Goal: Task Accomplishment & Management: Manage account settings

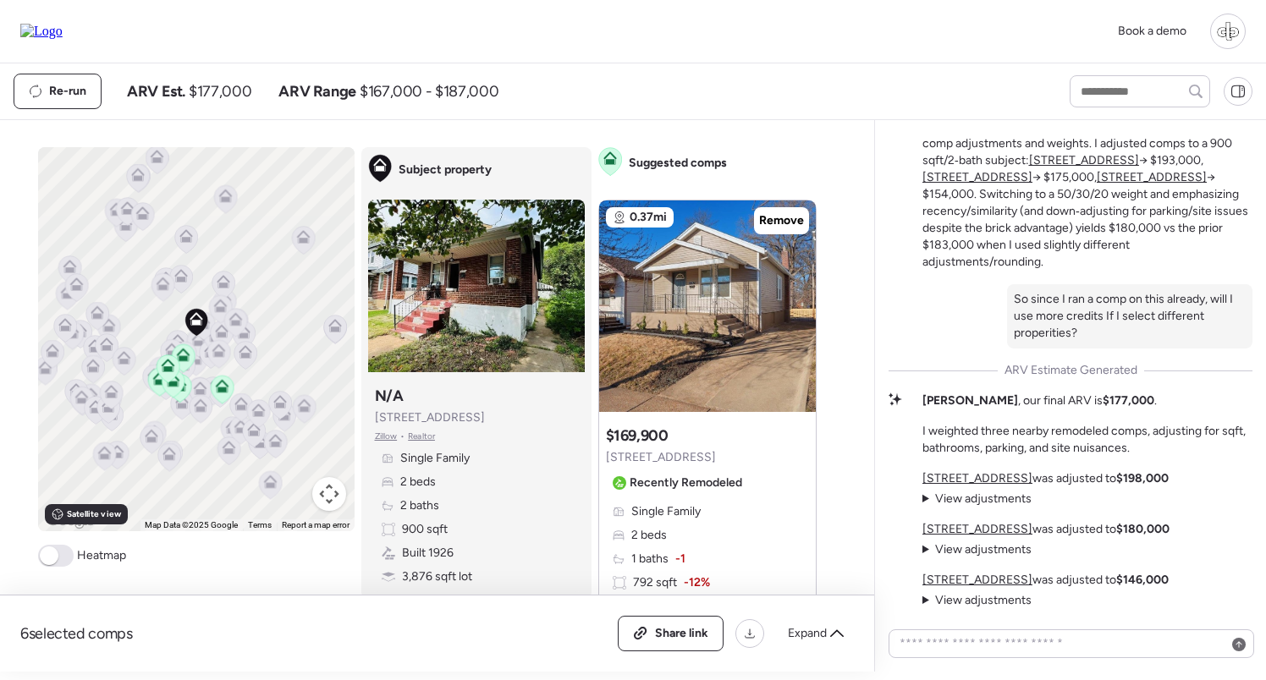
click at [1219, 19] on div at bounding box center [1228, 32] width 36 height 36
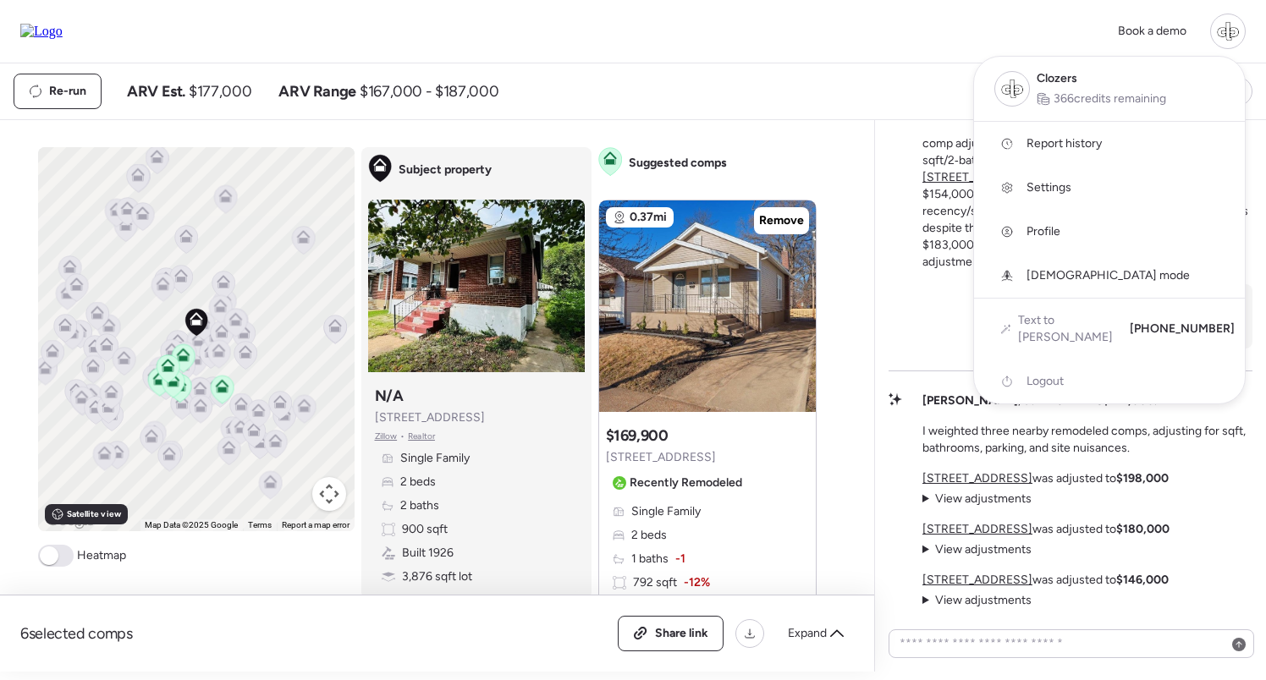
click at [1034, 221] on link "Profile" at bounding box center [1109, 232] width 271 height 44
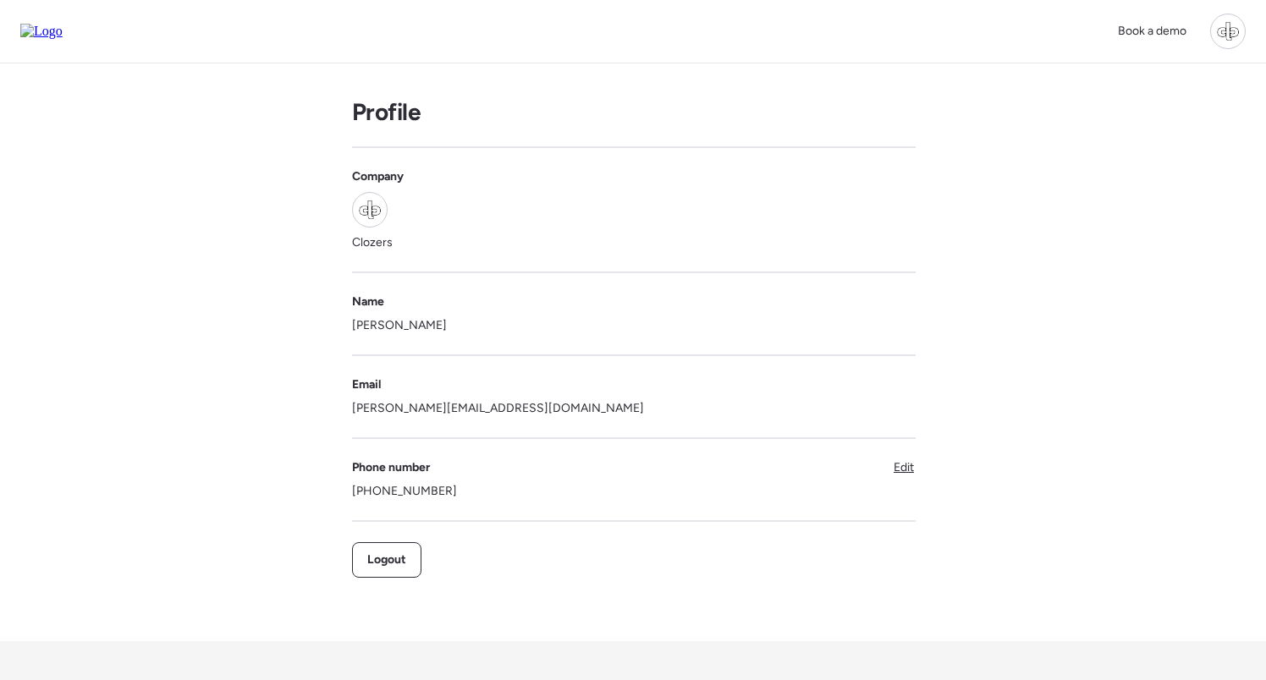
click at [1219, 36] on div at bounding box center [1228, 32] width 36 height 36
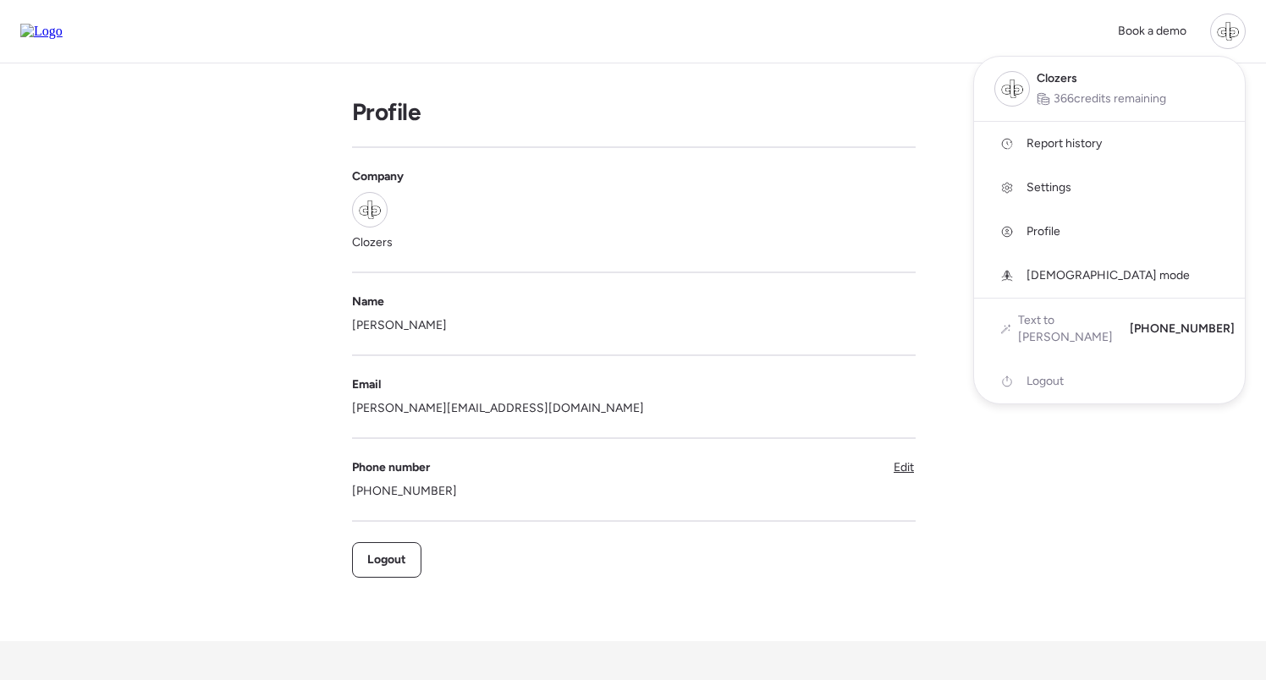
click at [1104, 439] on div at bounding box center [633, 293] width 1266 height 680
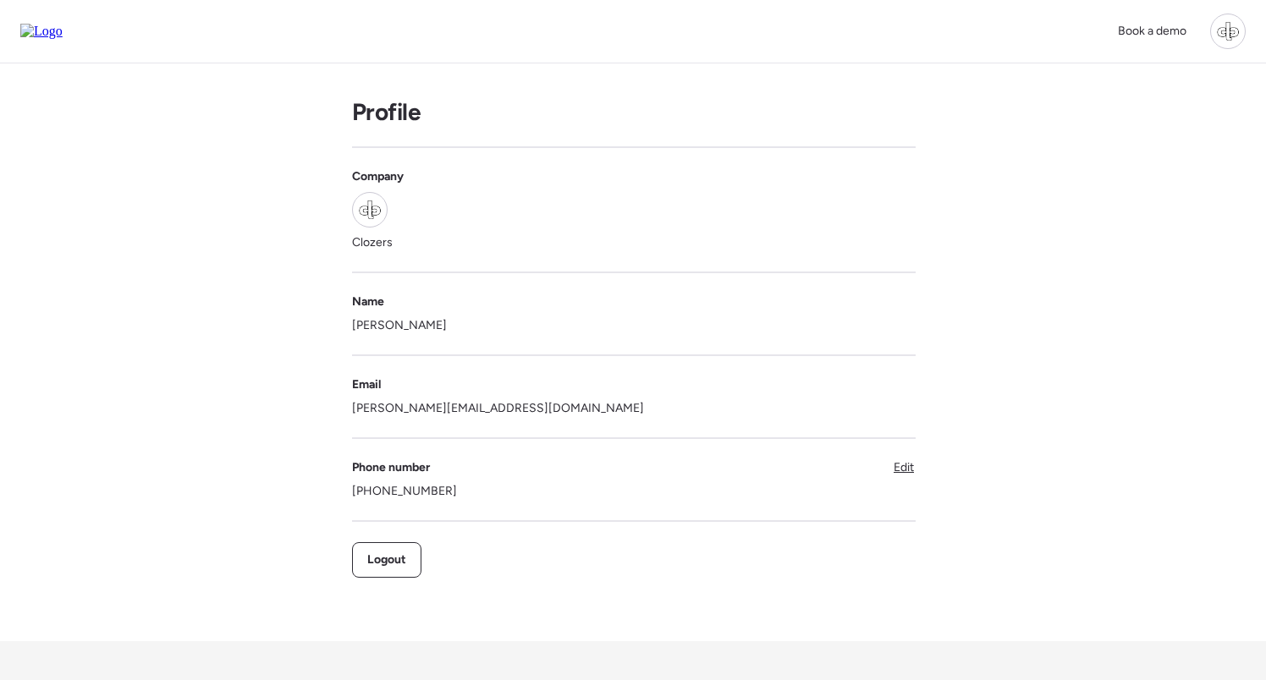
click at [1219, 33] on div at bounding box center [1228, 32] width 36 height 36
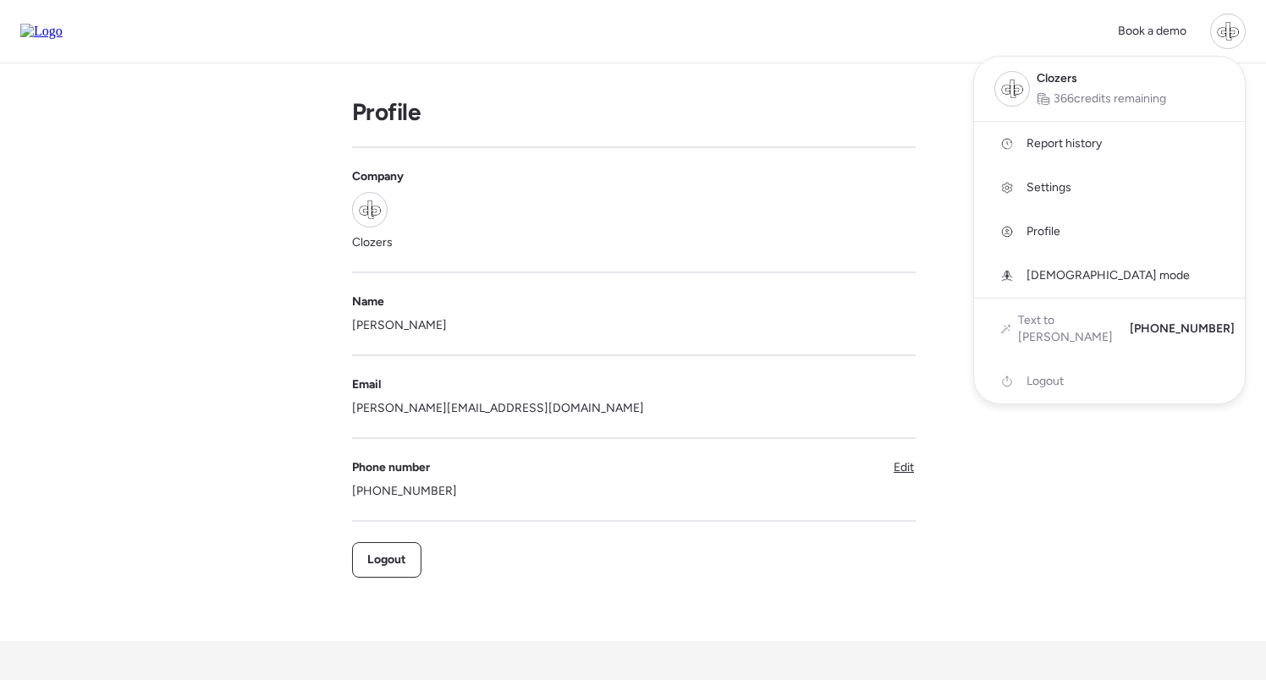
click at [1219, 34] on div at bounding box center [1228, 32] width 36 height 36
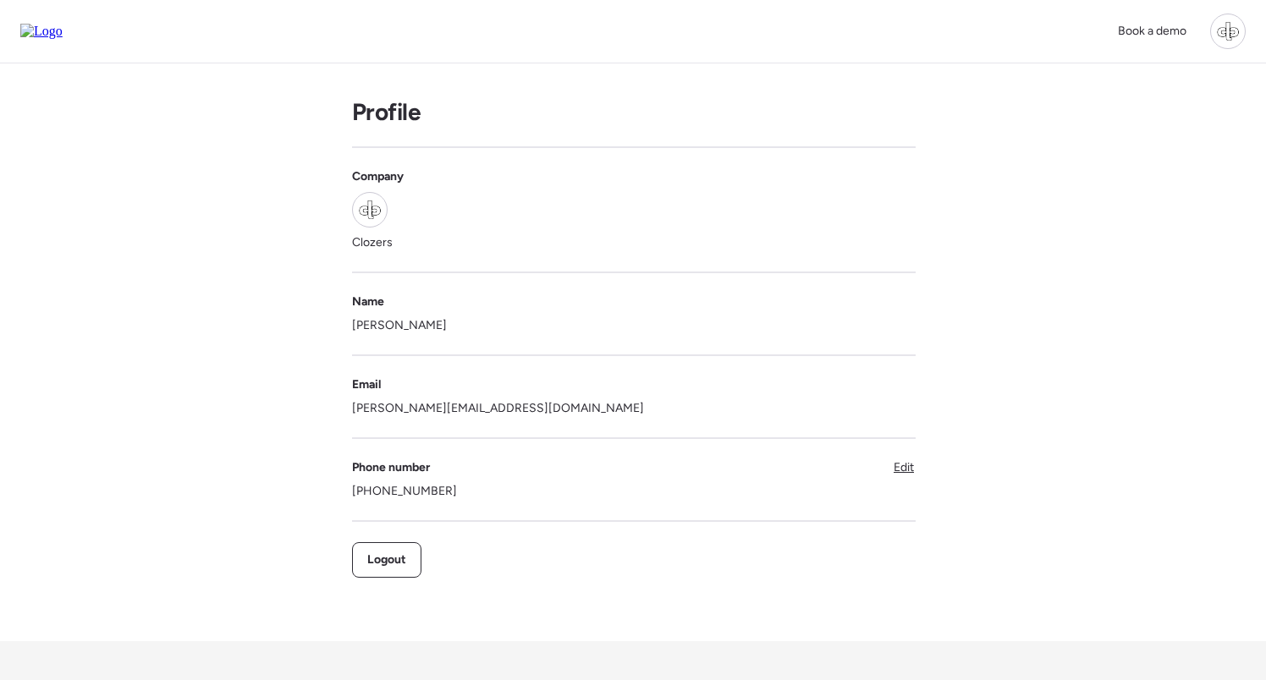
click at [1213, 30] on div at bounding box center [1228, 32] width 36 height 36
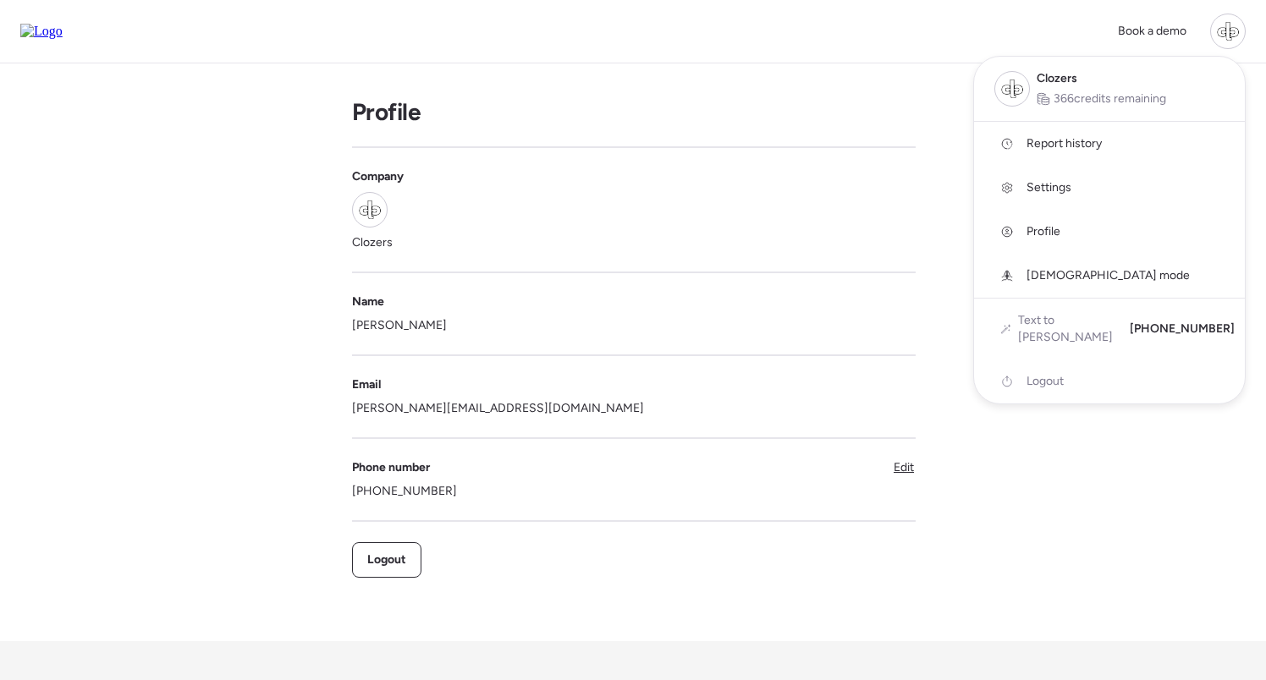
click at [1213, 30] on div at bounding box center [1228, 32] width 36 height 36
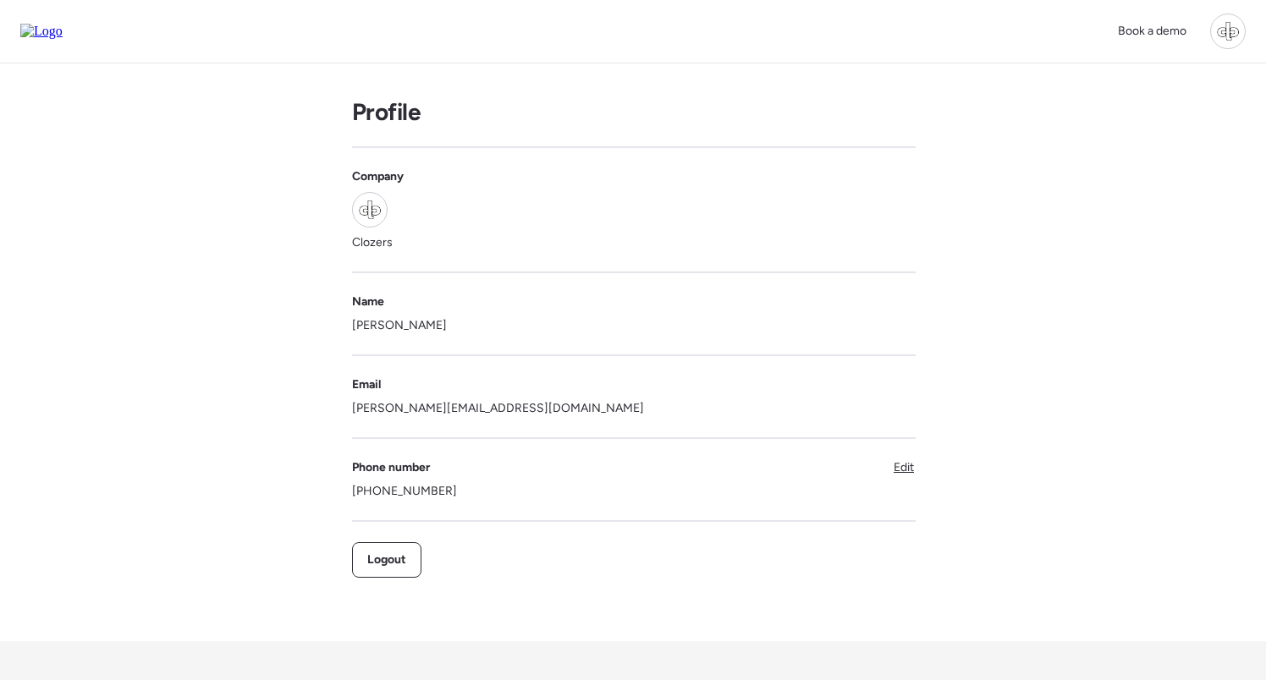
click at [1248, 39] on div "Book a demo" at bounding box center [633, 31] width 1266 height 63
click at [1238, 39] on div at bounding box center [1228, 32] width 36 height 36
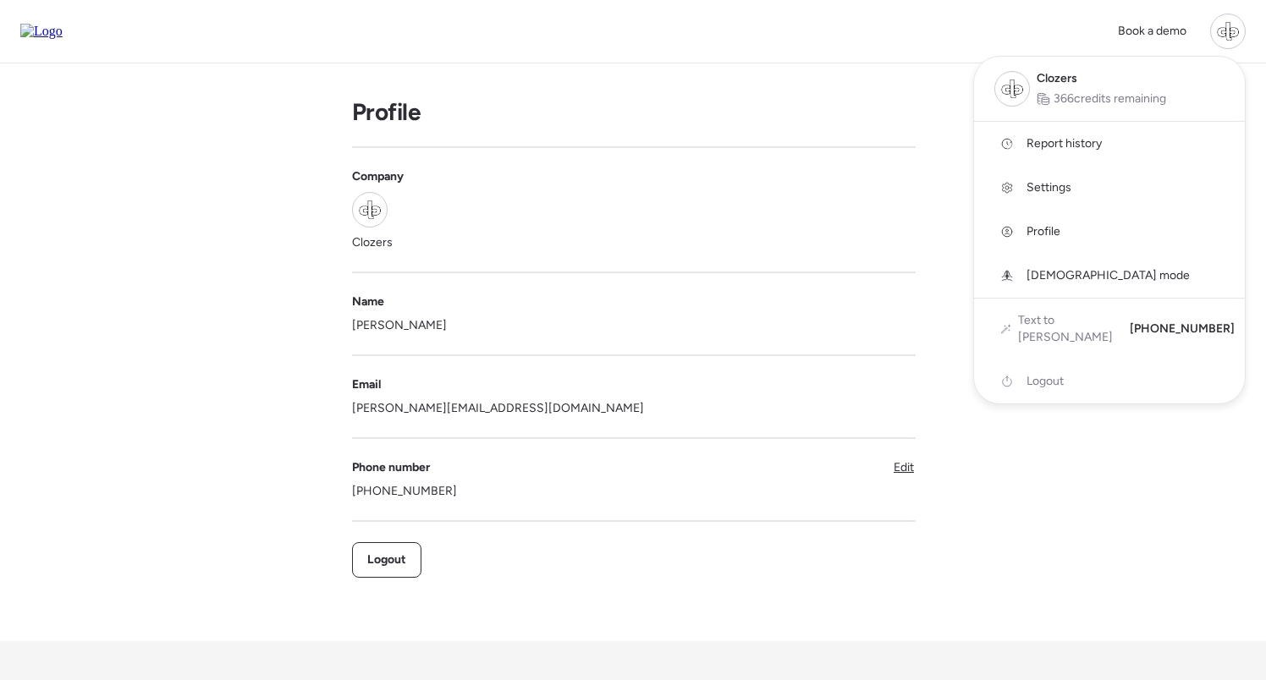
click at [1238, 39] on div at bounding box center [1228, 32] width 36 height 36
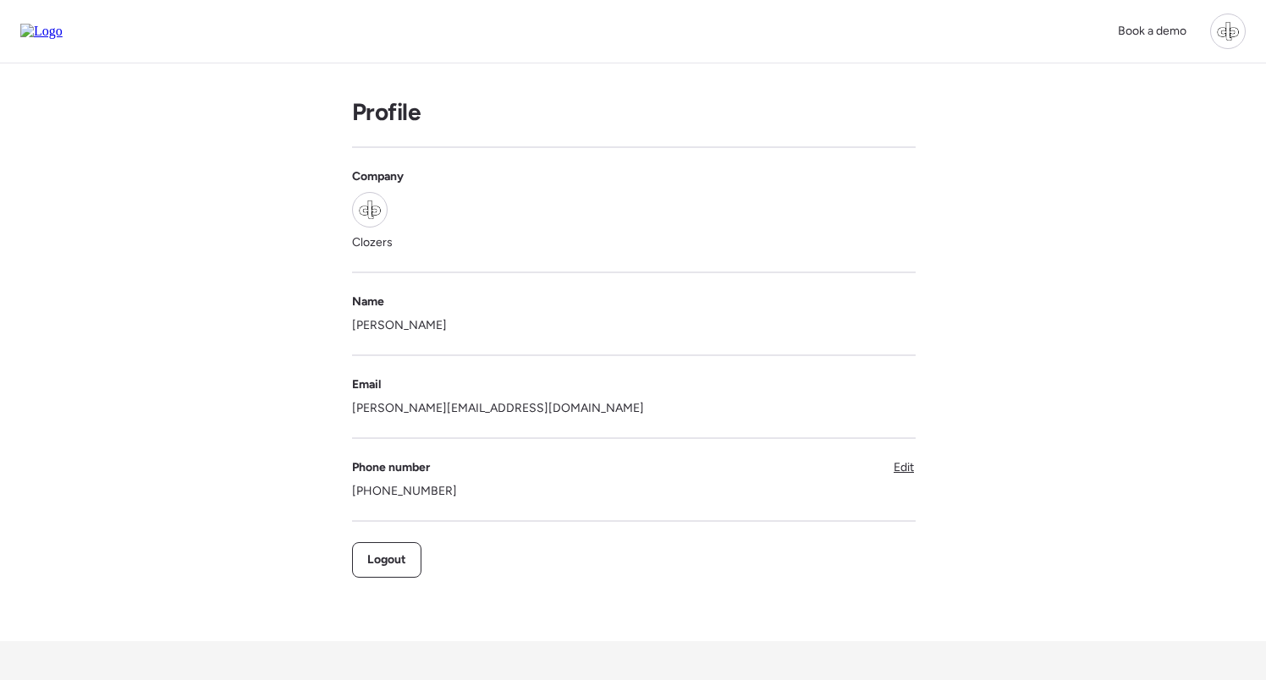
click at [1229, 37] on div at bounding box center [1228, 32] width 36 height 36
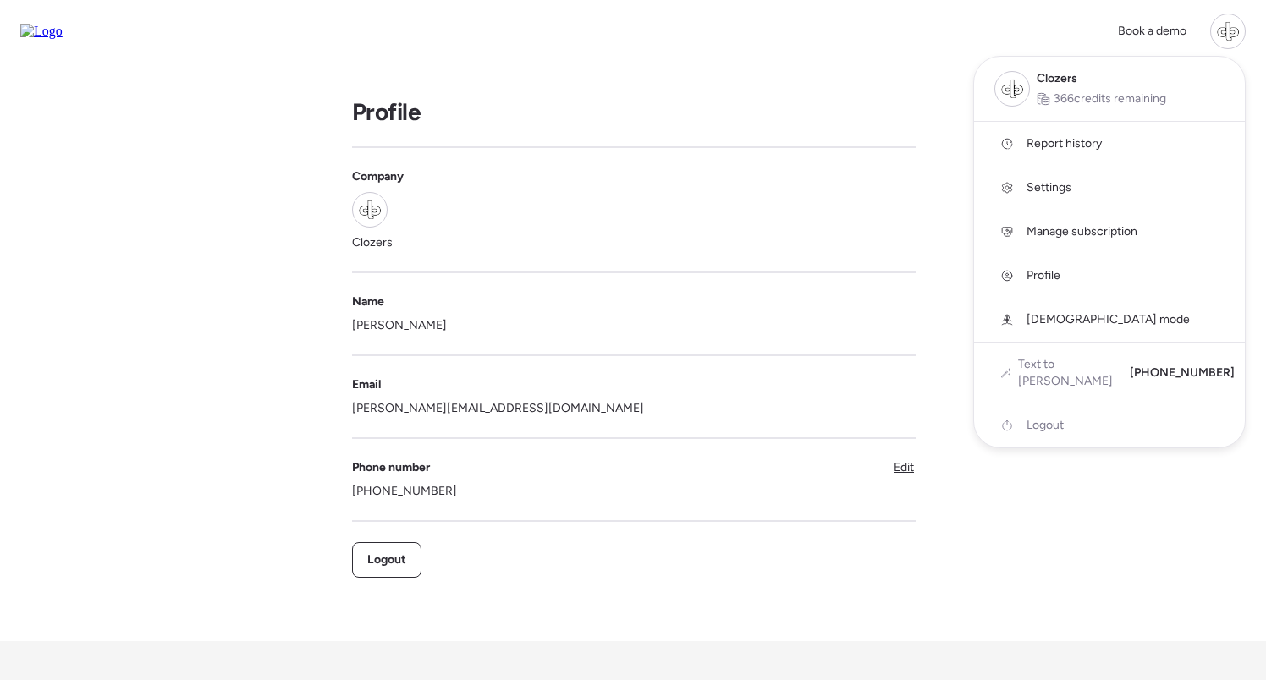
click at [1043, 224] on span "Manage subscription" at bounding box center [1082, 231] width 111 height 17
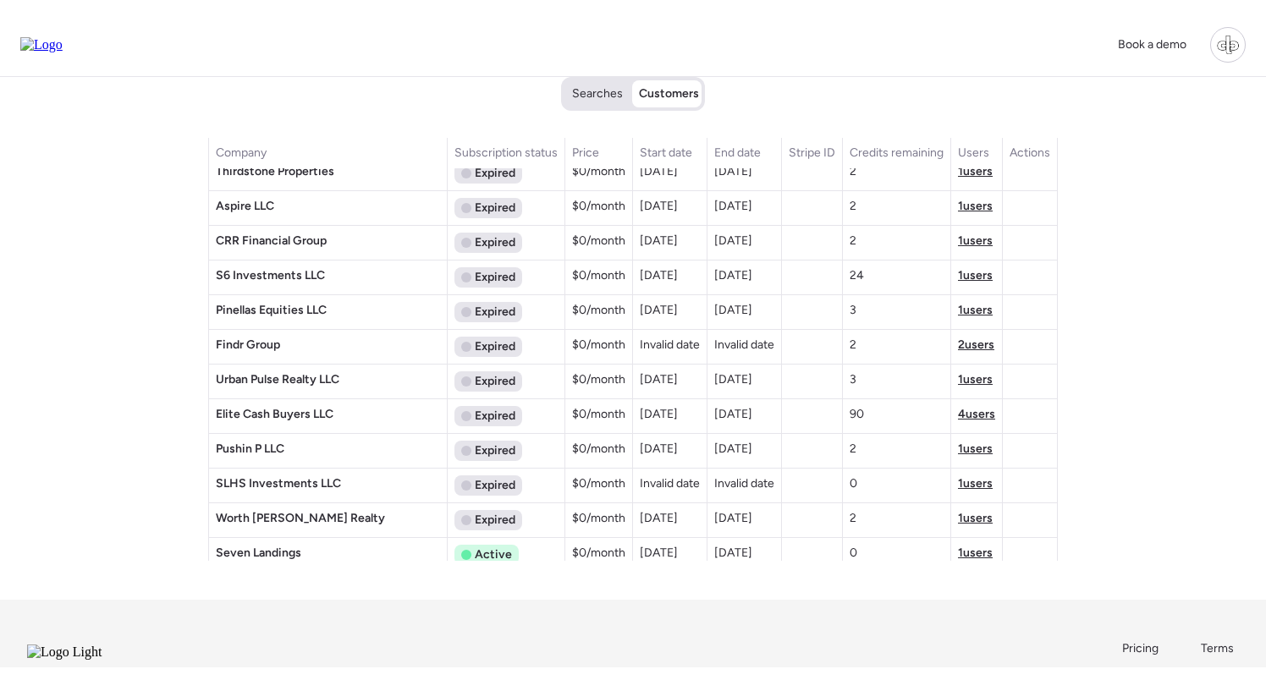
scroll to position [1792, 0]
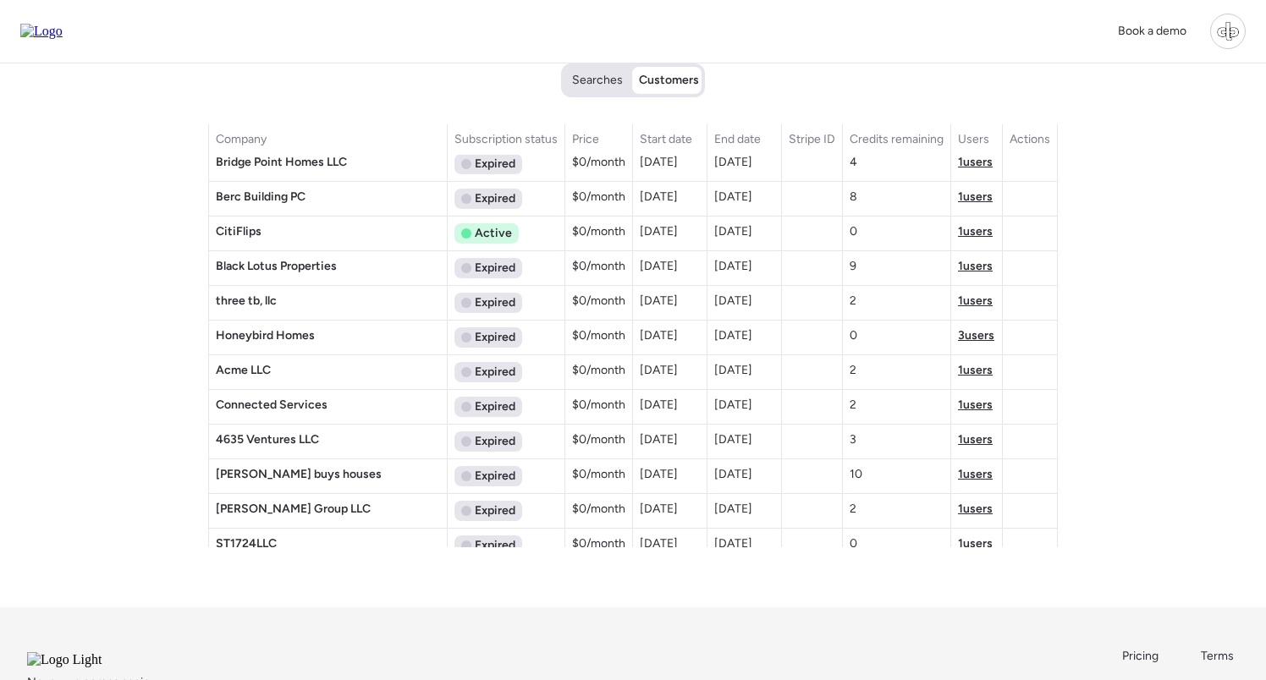
click at [976, 333] on span "3 users" at bounding box center [976, 335] width 36 height 14
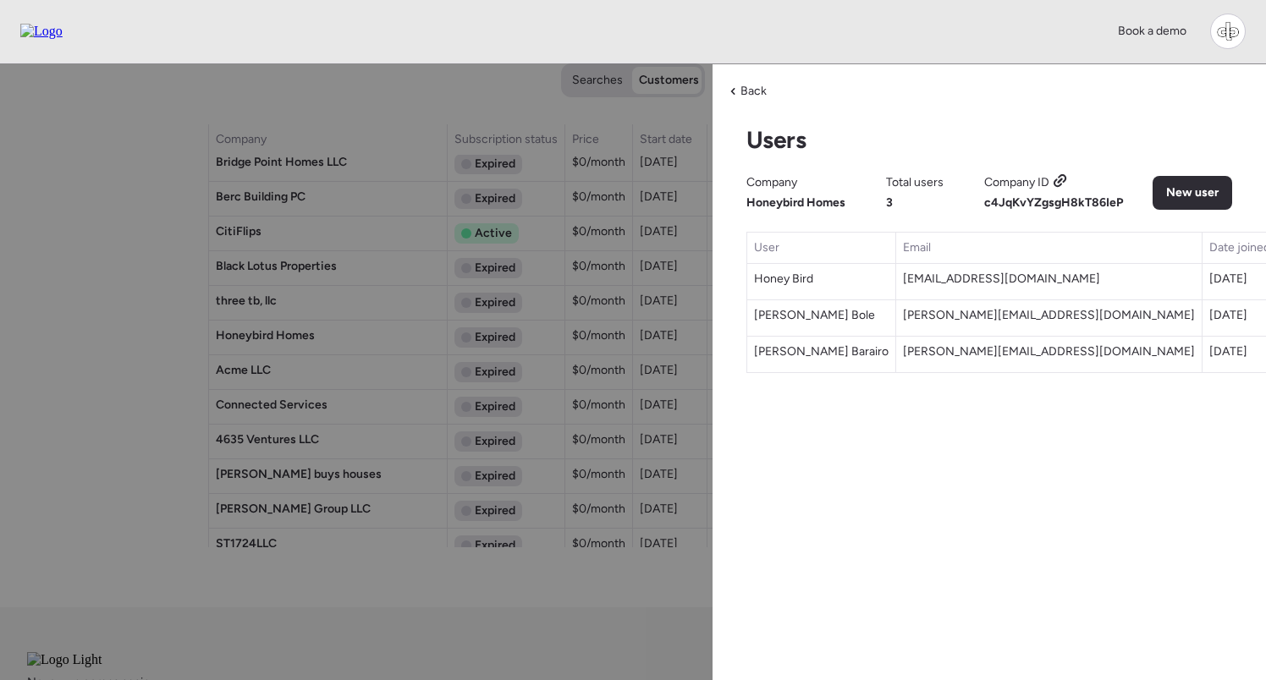
click at [1060, 179] on icon at bounding box center [1059, 180] width 5 height 5
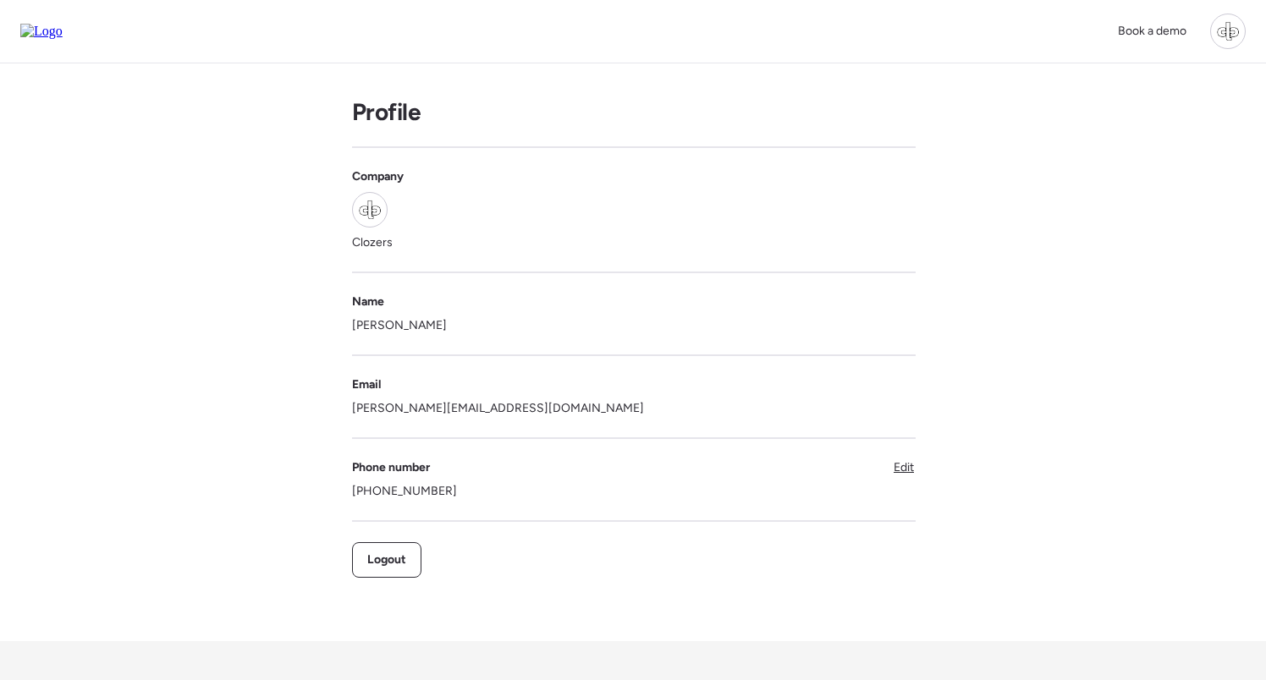
click at [337, 30] on div at bounding box center [1228, 32] width 36 height 36
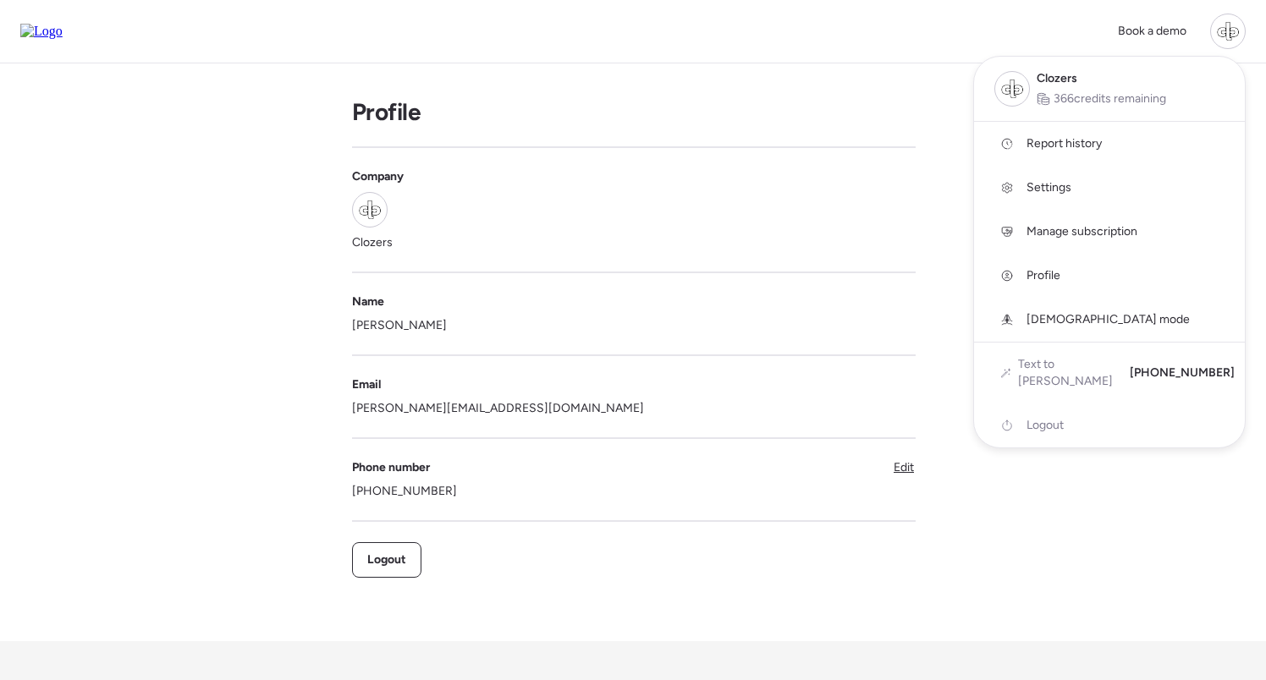
click at [337, 228] on span "Manage subscription" at bounding box center [1082, 231] width 111 height 17
click at [337, 230] on span "Manage subscription" at bounding box center [1082, 231] width 111 height 17
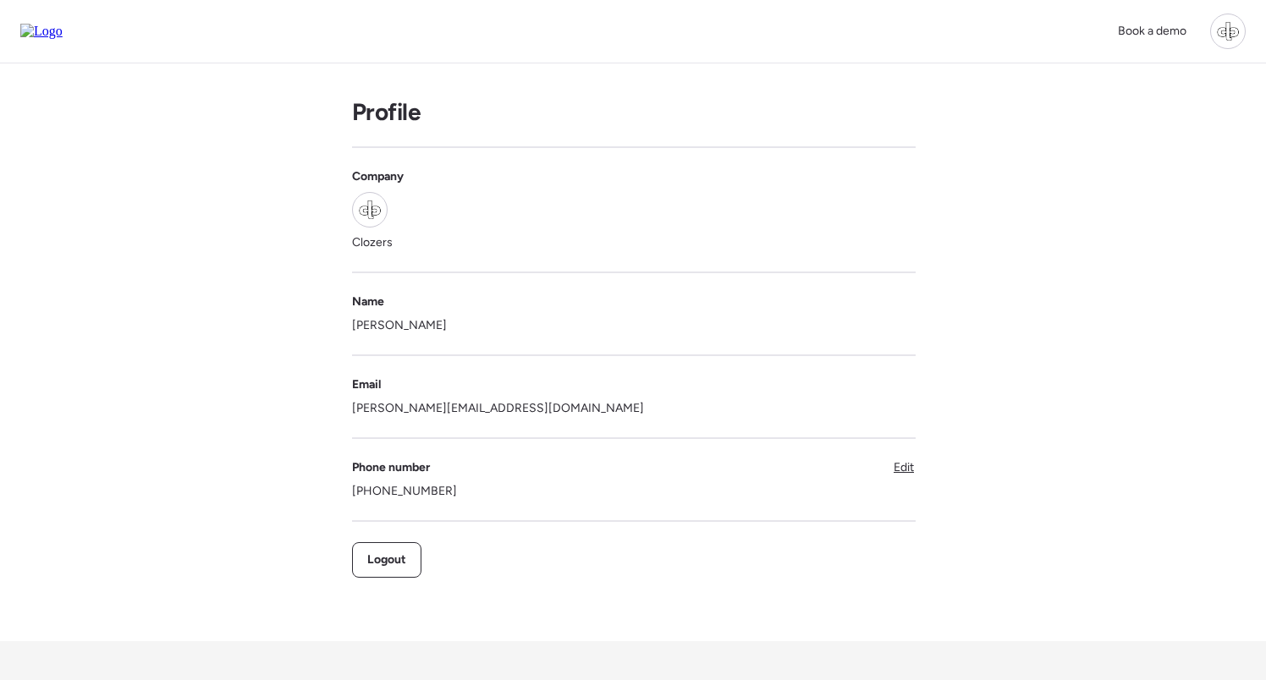
click at [337, 49] on div "Book a demo" at bounding box center [1177, 32] width 138 height 36
click at [337, 30] on div at bounding box center [1228, 32] width 36 height 36
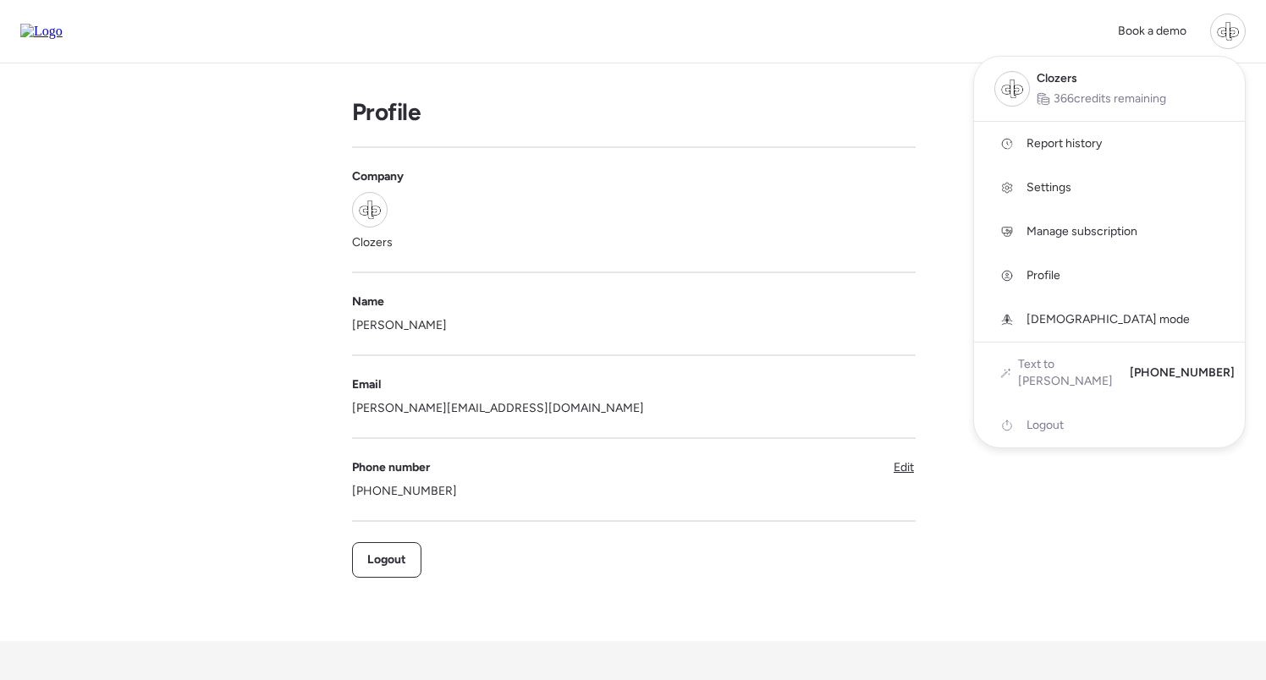
click at [337, 183] on span "Settings" at bounding box center [1049, 187] width 45 height 17
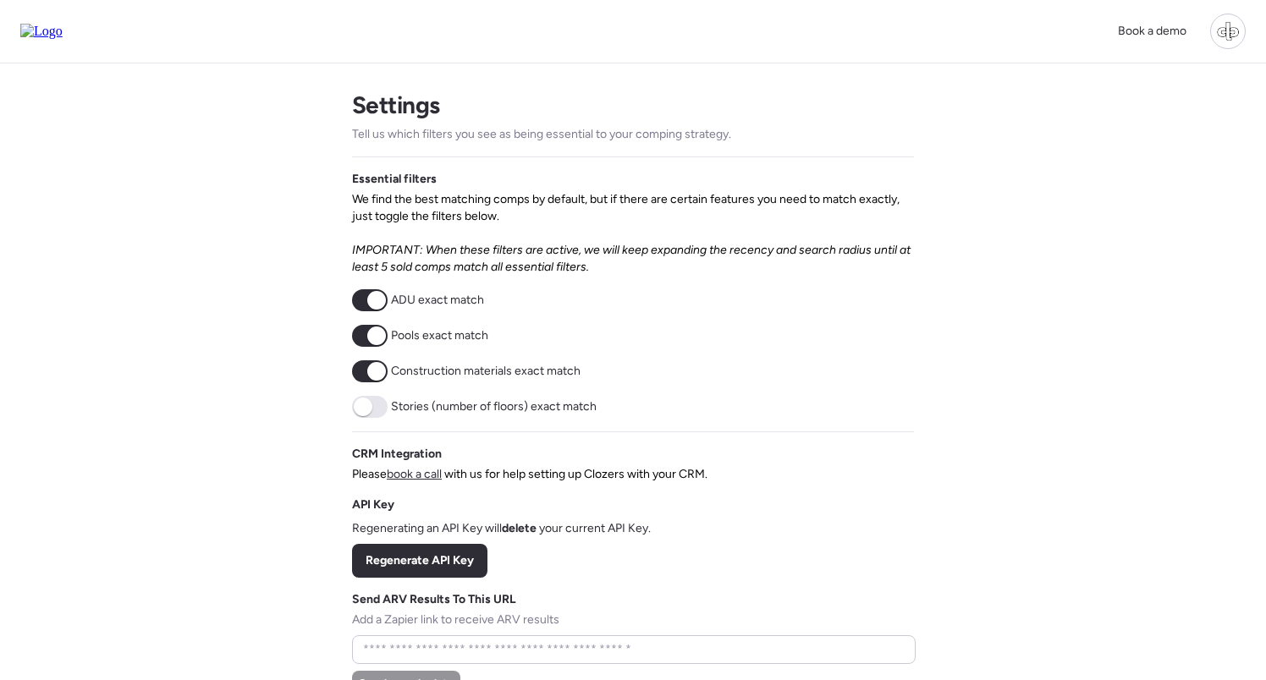
click at [1236, 27] on div at bounding box center [1228, 32] width 36 height 36
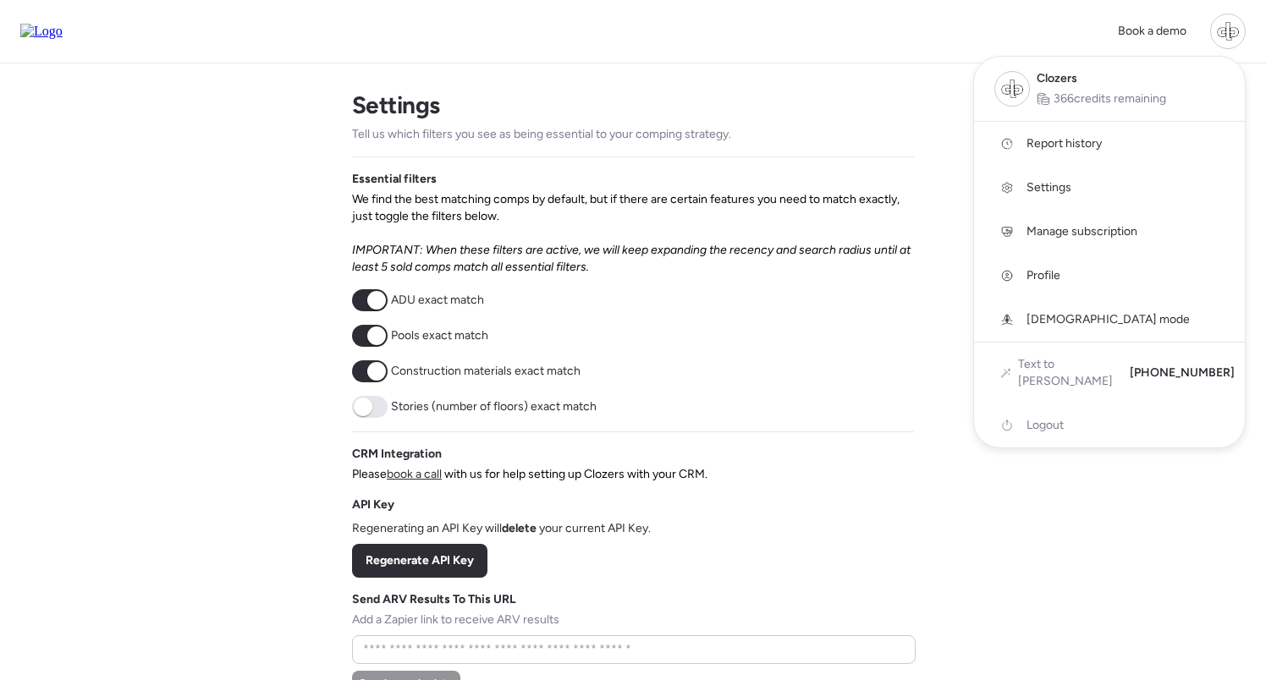
click at [1042, 188] on span "Settings" at bounding box center [1049, 187] width 45 height 17
click at [1059, 234] on span "Manage subscription" at bounding box center [1082, 231] width 111 height 17
click at [933, 370] on div at bounding box center [633, 293] width 1266 height 680
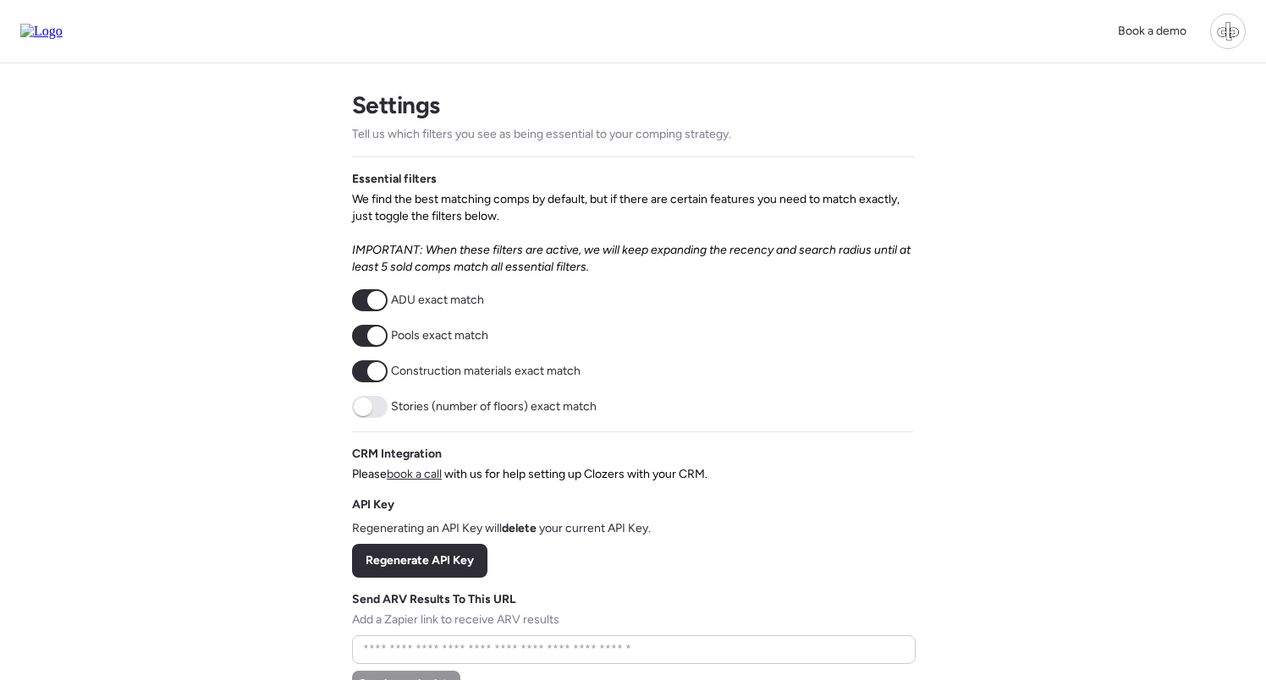
click at [32, 31] on img at bounding box center [41, 31] width 42 height 15
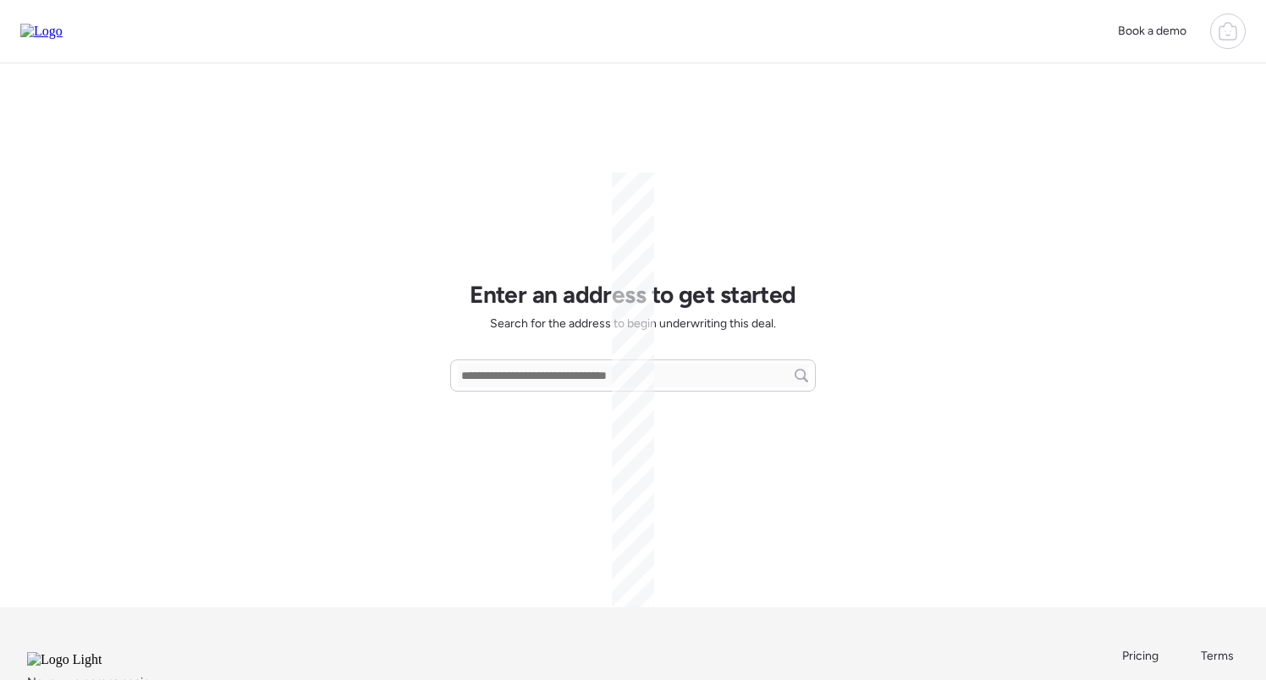
click at [1230, 36] on icon at bounding box center [1227, 33] width 5 height 4
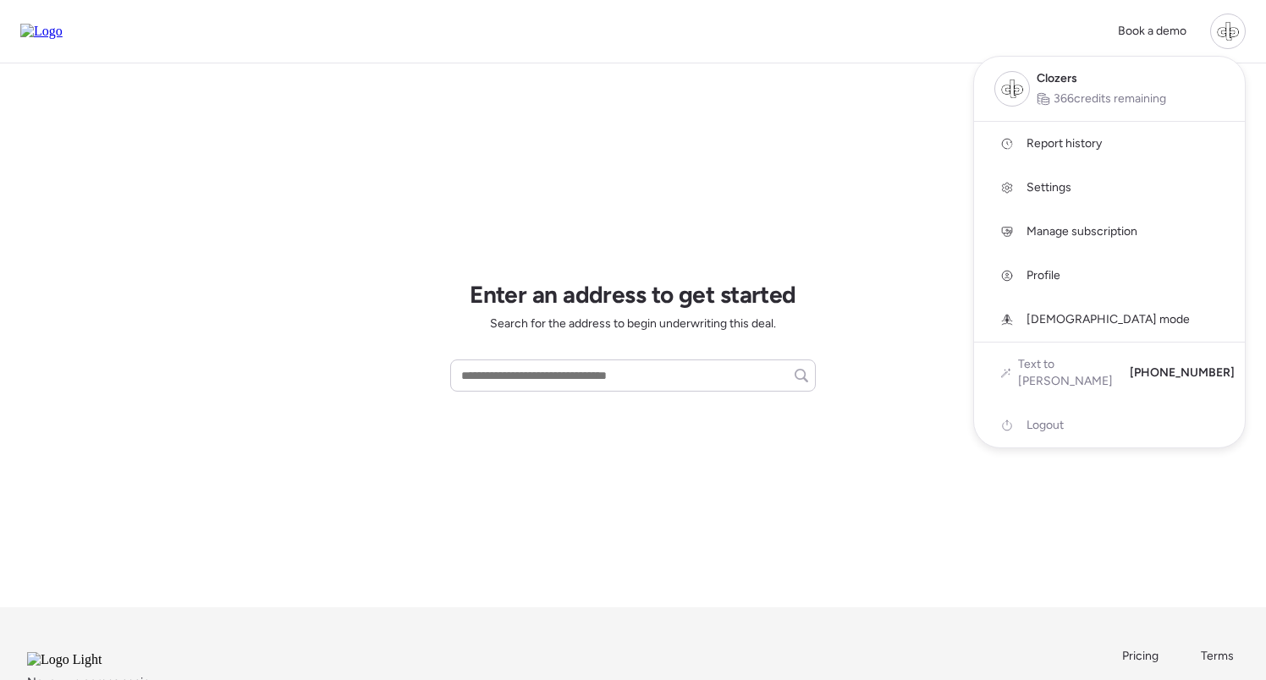
click at [1064, 226] on span "Manage subscription" at bounding box center [1082, 231] width 111 height 17
click at [308, 122] on div at bounding box center [633, 293] width 1266 height 680
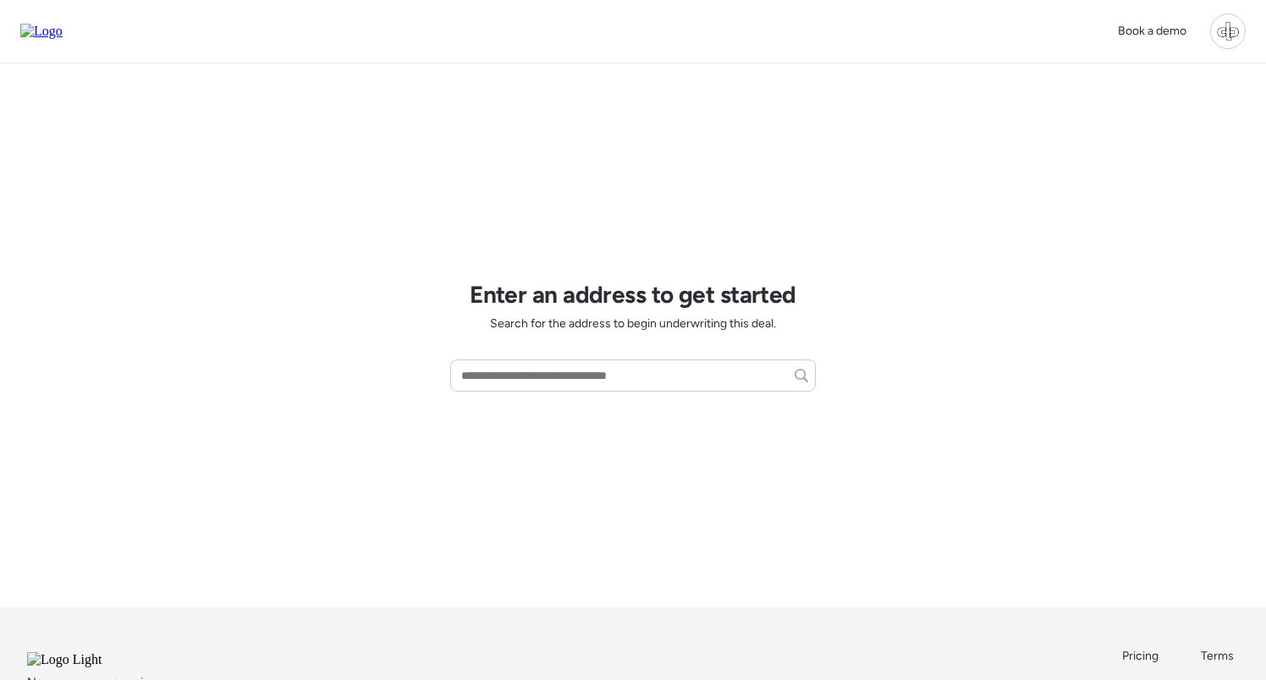
click at [1230, 27] on div at bounding box center [1228, 32] width 36 height 36
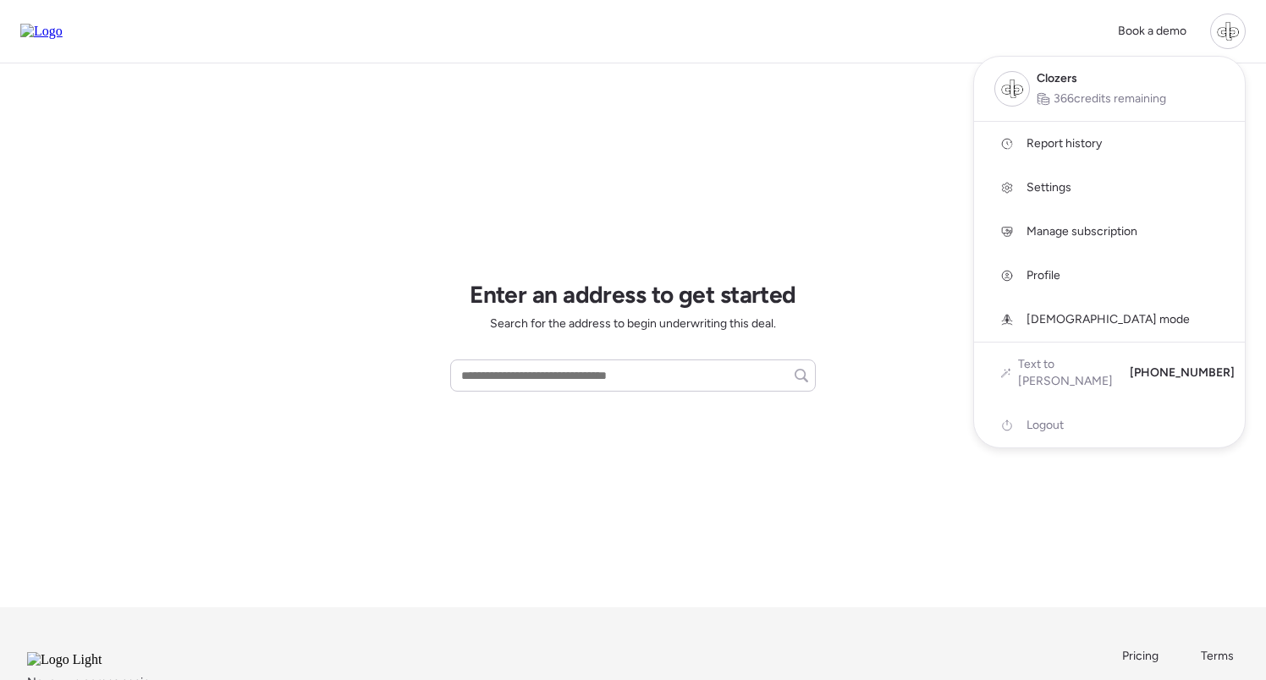
click at [1032, 232] on span "Manage subscription" at bounding box center [1082, 231] width 111 height 17
click at [872, 184] on div at bounding box center [633, 293] width 1266 height 680
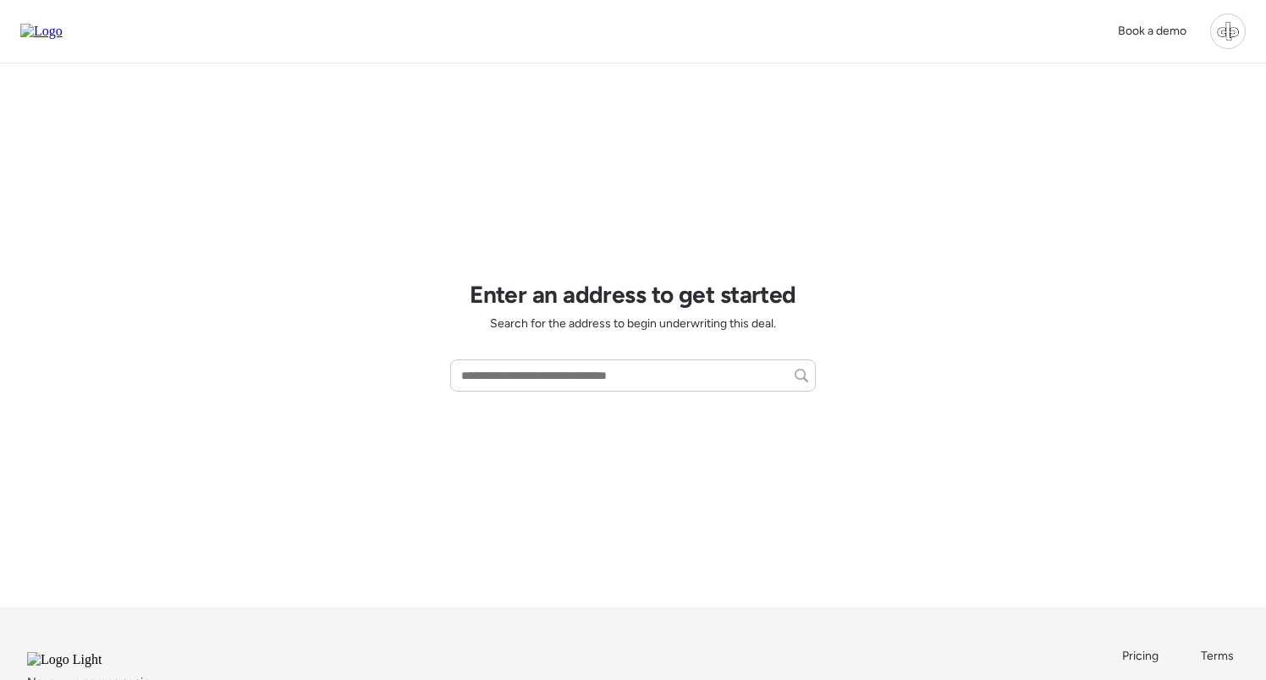
click at [1224, 27] on div at bounding box center [1228, 32] width 36 height 36
